Goal: Task Accomplishment & Management: Manage account settings

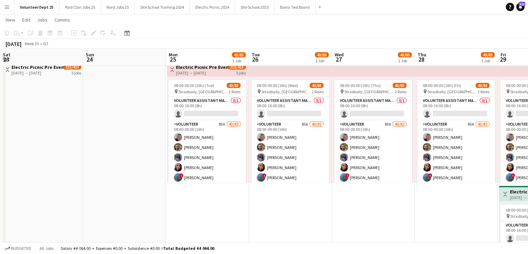
scroll to position [0, 310]
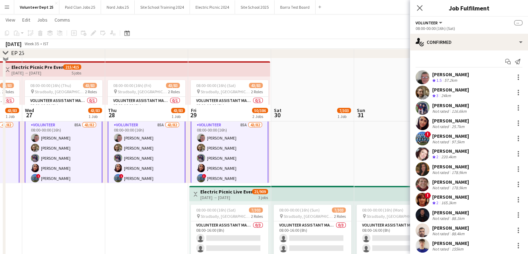
scroll to position [250, 0]
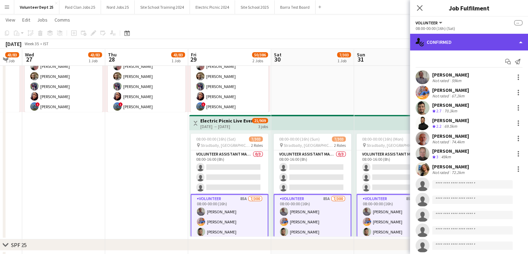
click at [449, 41] on div "single-neutral-actions-check-2 Confirmed" at bounding box center [469, 42] width 118 height 17
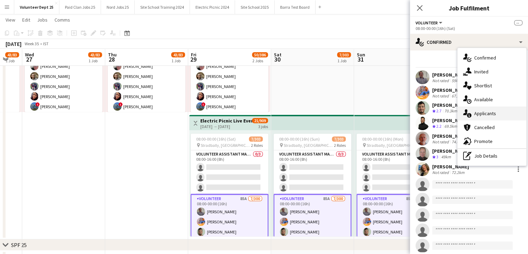
click at [488, 115] on div "single-neutral-actions-information Applicants" at bounding box center [492, 113] width 69 height 14
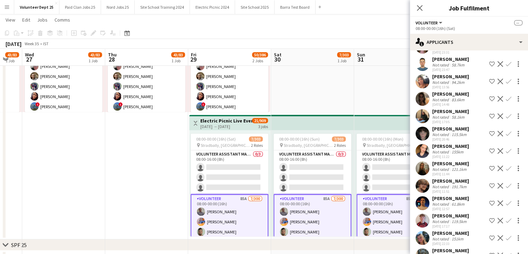
scroll to position [98, 0]
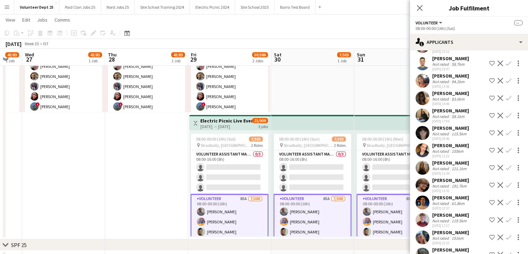
click at [506, 97] on app-icon "Confirm" at bounding box center [509, 98] width 6 height 6
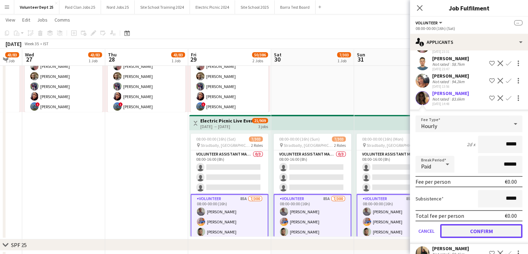
click at [478, 227] on button "Confirm" at bounding box center [481, 231] width 82 height 14
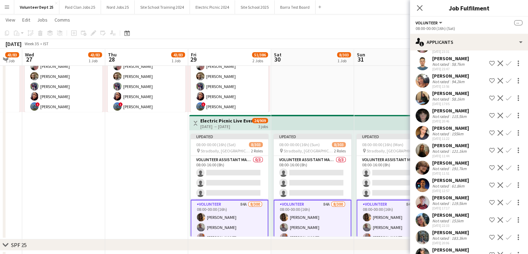
click at [301, 121] on app-top-bar at bounding box center [312, 122] width 83 height 15
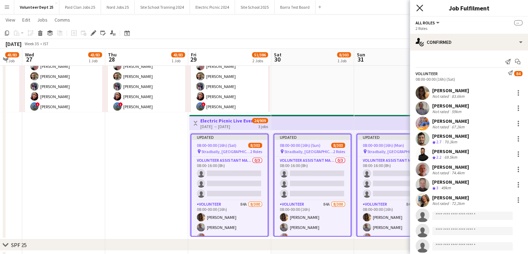
click at [418, 7] on icon "Close pop-in" at bounding box center [419, 8] width 7 height 7
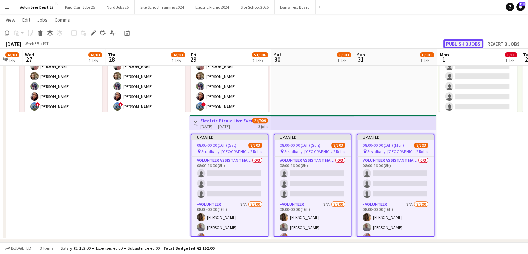
click at [459, 41] on button "Publish 3 jobs" at bounding box center [463, 43] width 40 height 9
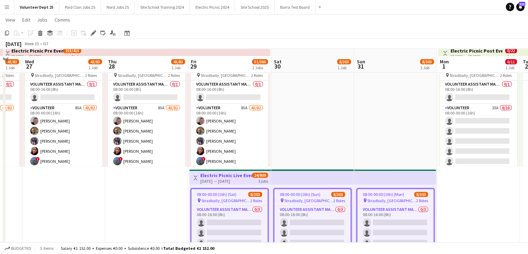
scroll to position [195, 0]
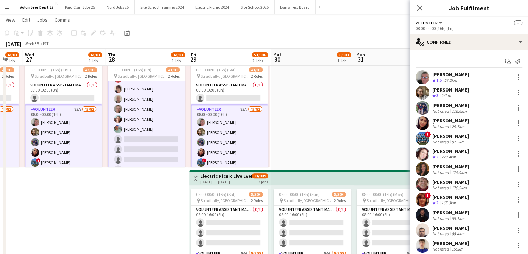
scroll to position [429, 0]
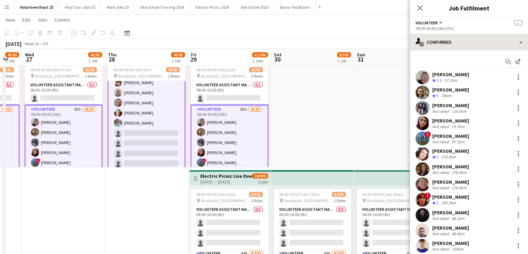
drag, startPoint x: 462, startPoint y: 33, endPoint x: 453, endPoint y: 42, distance: 12.3
click at [453, 42] on div "Volunteer All roles Volunteer -- 08:00-00:00 (16h) (Fri) single-neutral-actions…" at bounding box center [469, 135] width 118 height 237
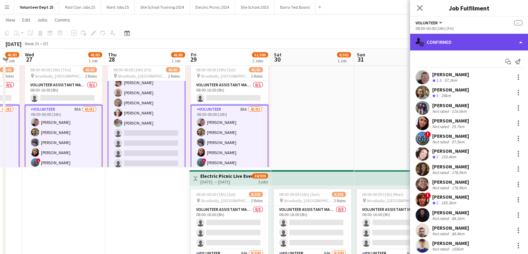
click at [453, 42] on div "single-neutral-actions-check-2 Confirmed" at bounding box center [469, 42] width 118 height 17
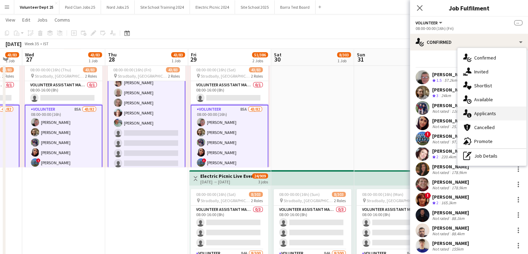
click at [499, 114] on div "single-neutral-actions-information Applicants" at bounding box center [492, 113] width 69 height 14
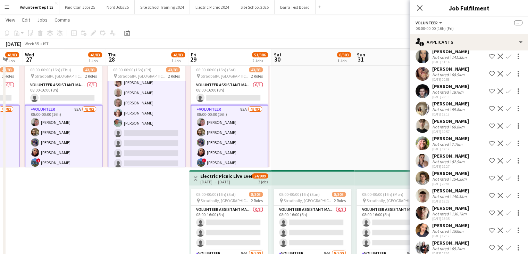
scroll to position [490, 0]
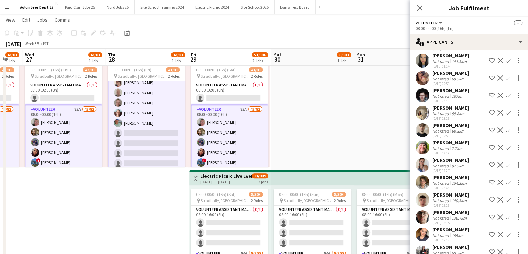
click at [436, 86] on div "[DATE] 00:53" at bounding box center [450, 83] width 37 height 5
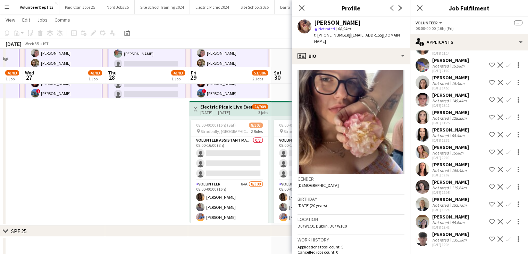
scroll to position [293, 0]
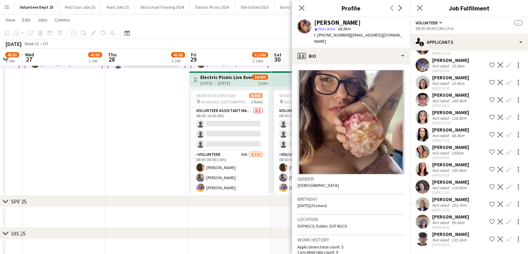
click at [449, 220] on div "Not rated" at bounding box center [441, 221] width 18 height 5
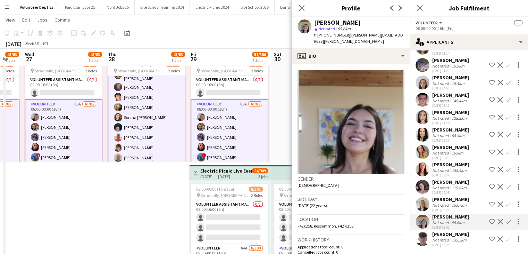
scroll to position [358, 0]
click at [506, 223] on app-icon "Confirm" at bounding box center [509, 221] width 6 height 6
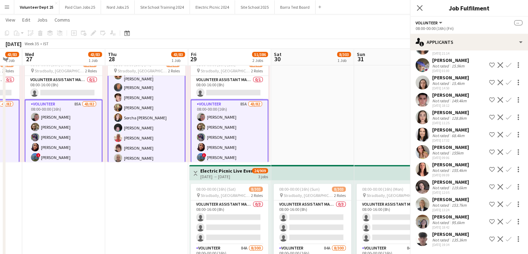
scroll to position [1070, 0]
click at [506, 223] on app-icon "Confirm" at bounding box center [509, 221] width 6 height 6
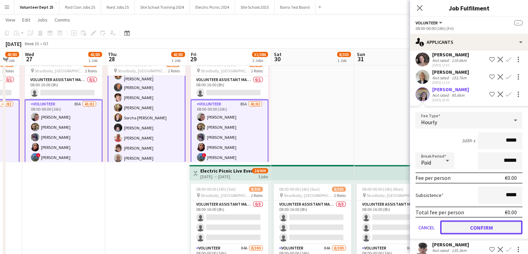
click at [457, 234] on button "Confirm" at bounding box center [481, 227] width 82 height 14
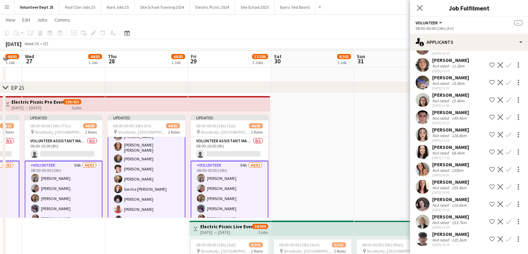
scroll to position [144, 0]
click at [181, 103] on app-top-bar at bounding box center [146, 103] width 83 height 15
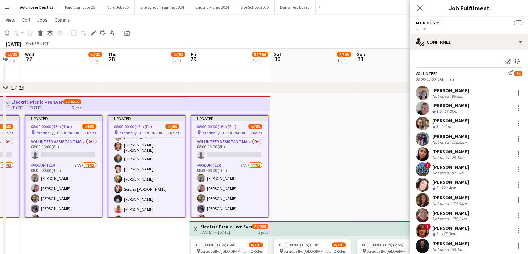
scroll to position [357, 0]
drag, startPoint x: 413, startPoint y: 6, endPoint x: 417, endPoint y: 6, distance: 4.9
click at [417, 6] on div "Close pop-in" at bounding box center [419, 8] width 19 height 16
click at [417, 6] on icon at bounding box center [419, 8] width 7 height 7
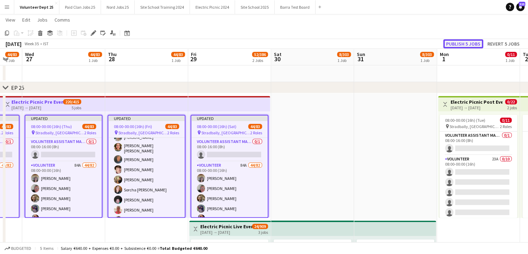
click at [466, 44] on button "Publish 5 jobs" at bounding box center [463, 43] width 40 height 9
